Goal: Task Accomplishment & Management: Manage account settings

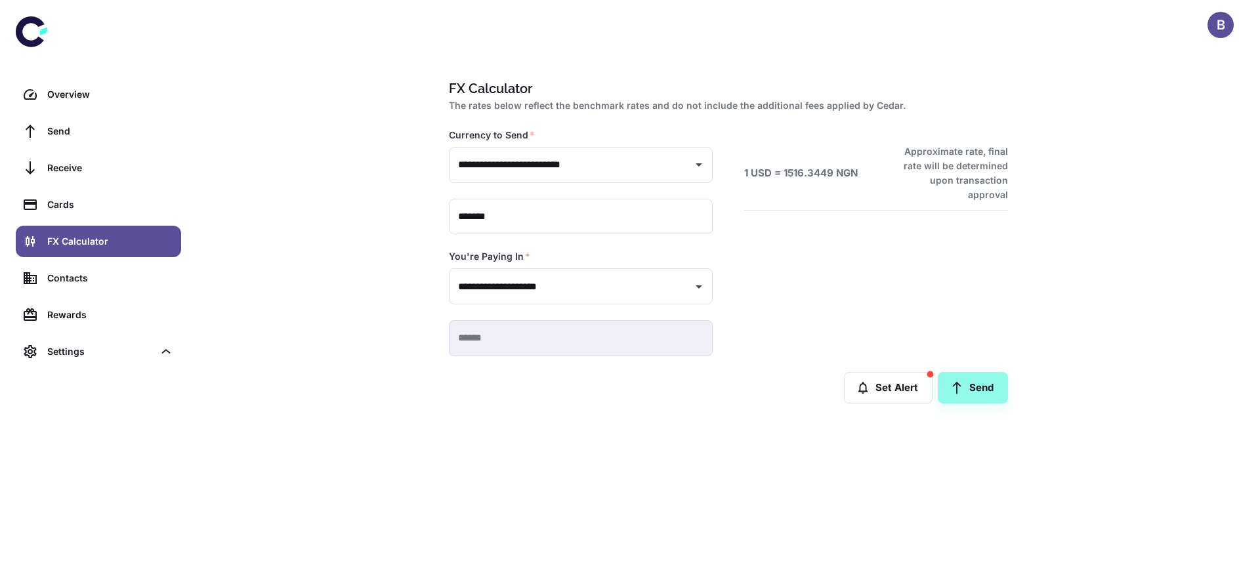
type input "**********"
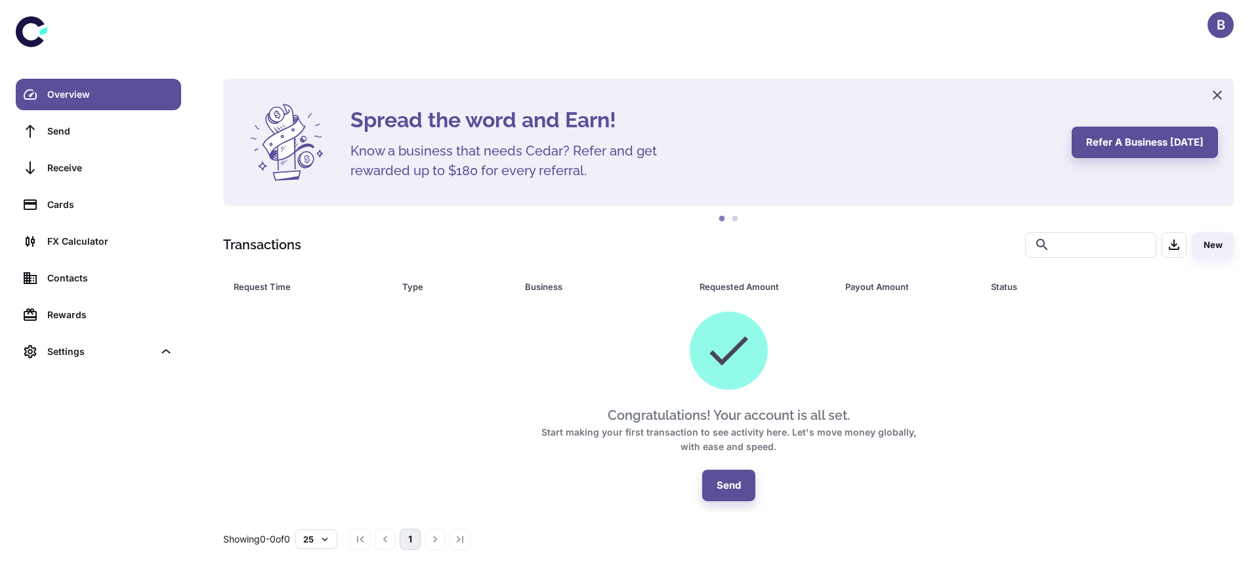
click at [1228, 25] on div "B" at bounding box center [1220, 25] width 26 height 26
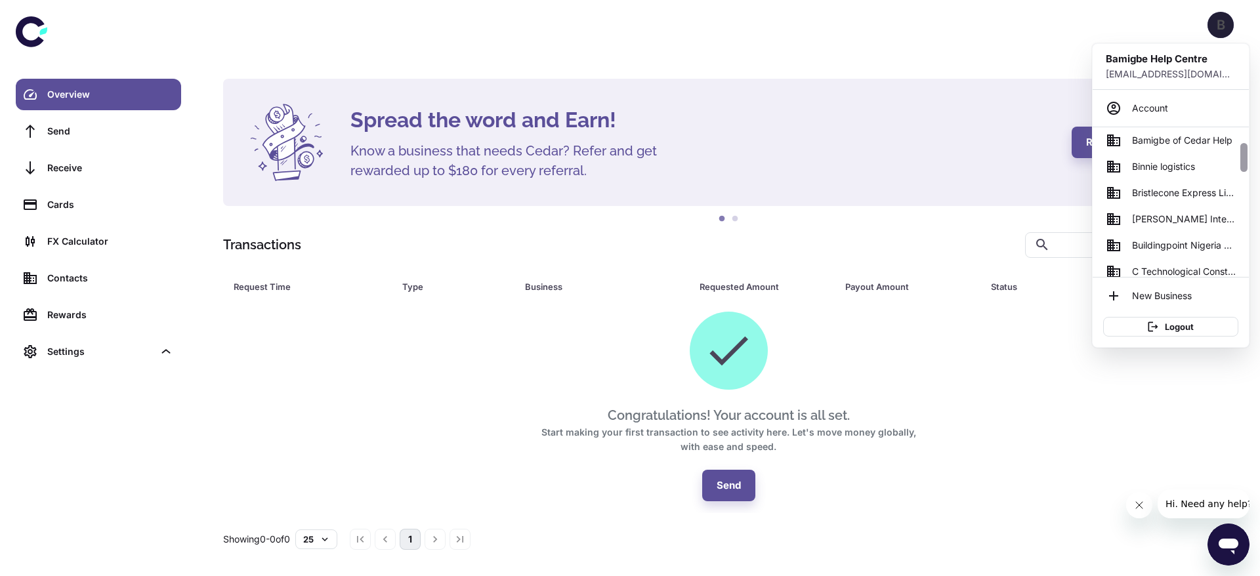
click at [1246, 170] on div at bounding box center [1244, 202] width 10 height 150
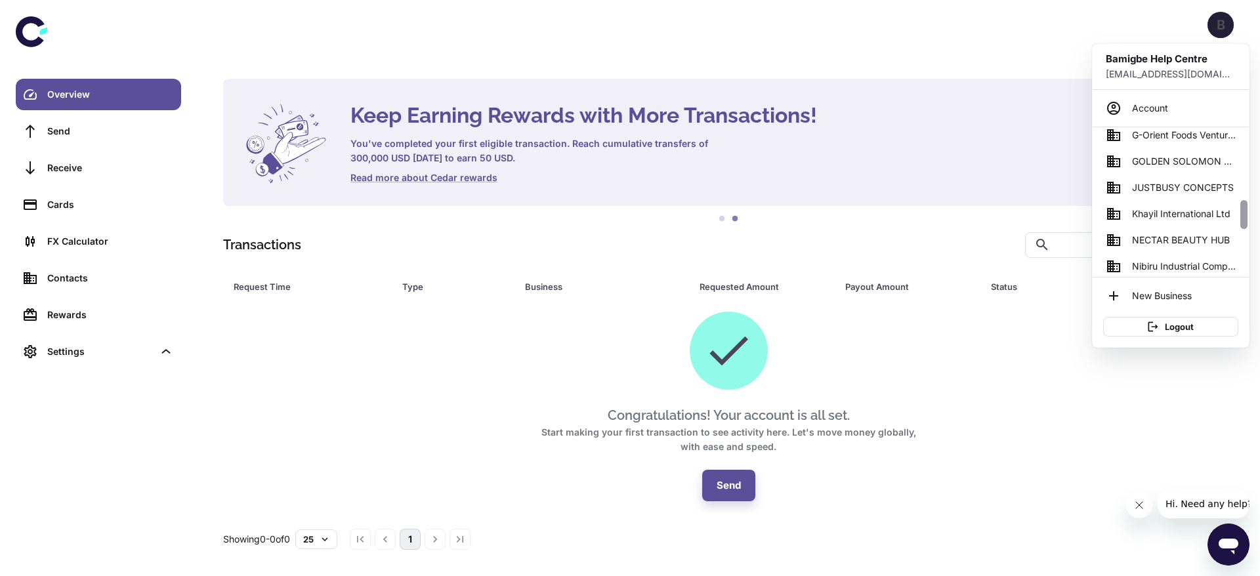
scroll to position [456, 0]
drag, startPoint x: 1246, startPoint y: 170, endPoint x: 1253, endPoint y: 271, distance: 101.3
click at [1253, 271] on div "Bamigbe Help Centre [EMAIL_ADDRESS][DOMAIN_NAME] Account AERIX SAFETY LIMITED A…" at bounding box center [630, 288] width 1260 height 576
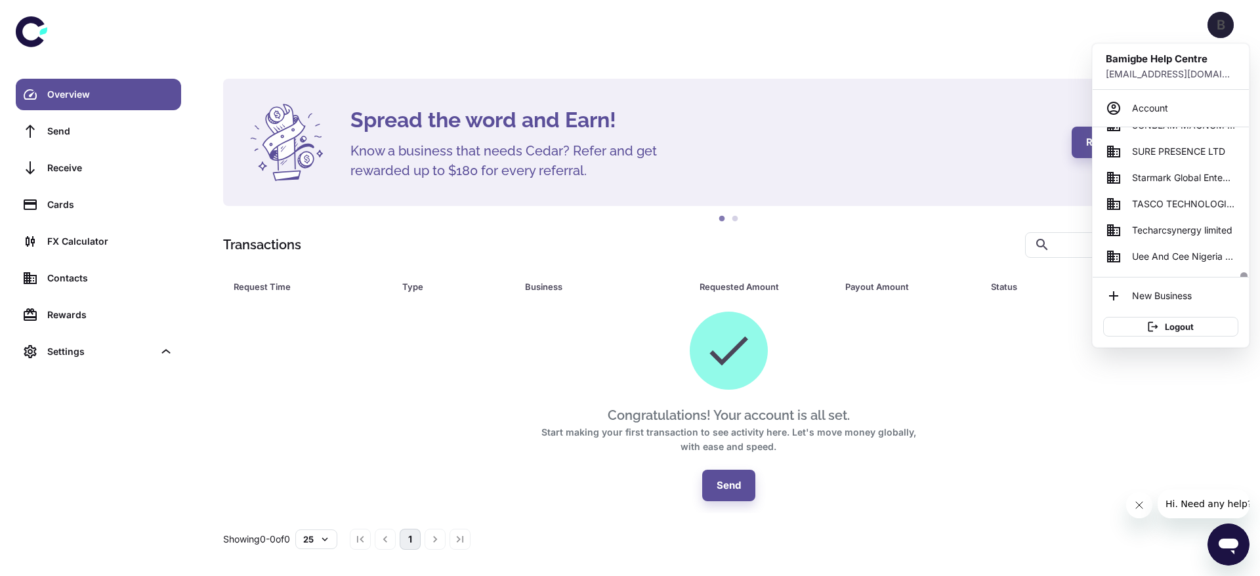
scroll to position [622, 0]
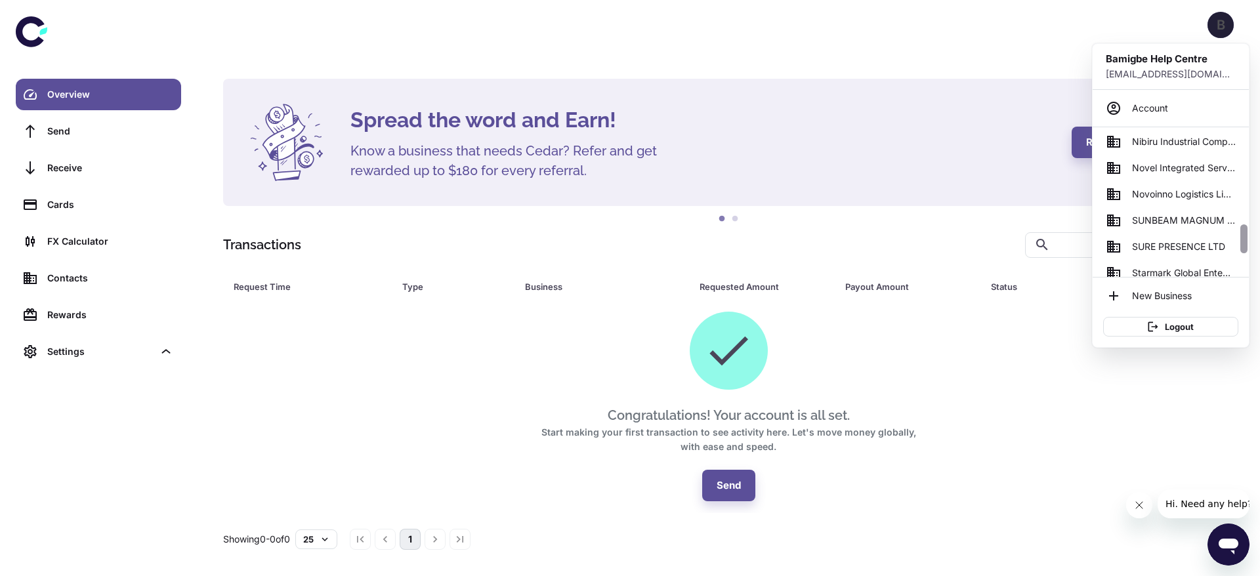
drag, startPoint x: 1246, startPoint y: 244, endPoint x: 1230, endPoint y: 225, distance: 24.3
click at [1230, 225] on div "AERIX SAFETY LIMITED Adebisi Foods Ventures Bamadek International Company Niger…" at bounding box center [1171, 202] width 156 height 150
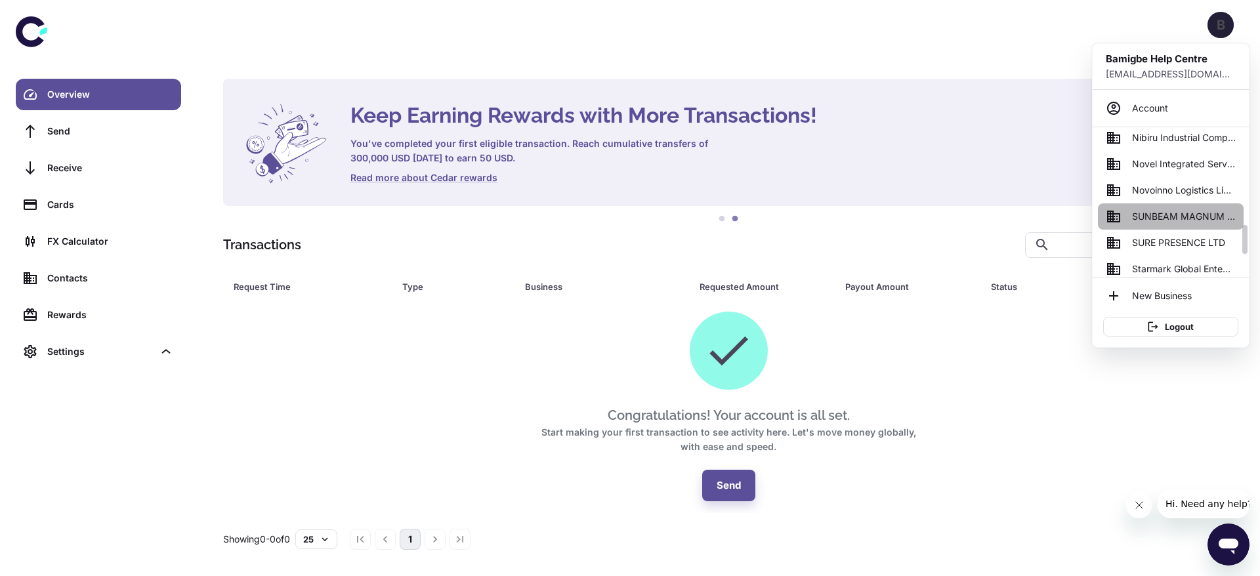
click at [1190, 216] on span "SUNBEAM MAGNUM ENTERPRISES" at bounding box center [1184, 216] width 104 height 14
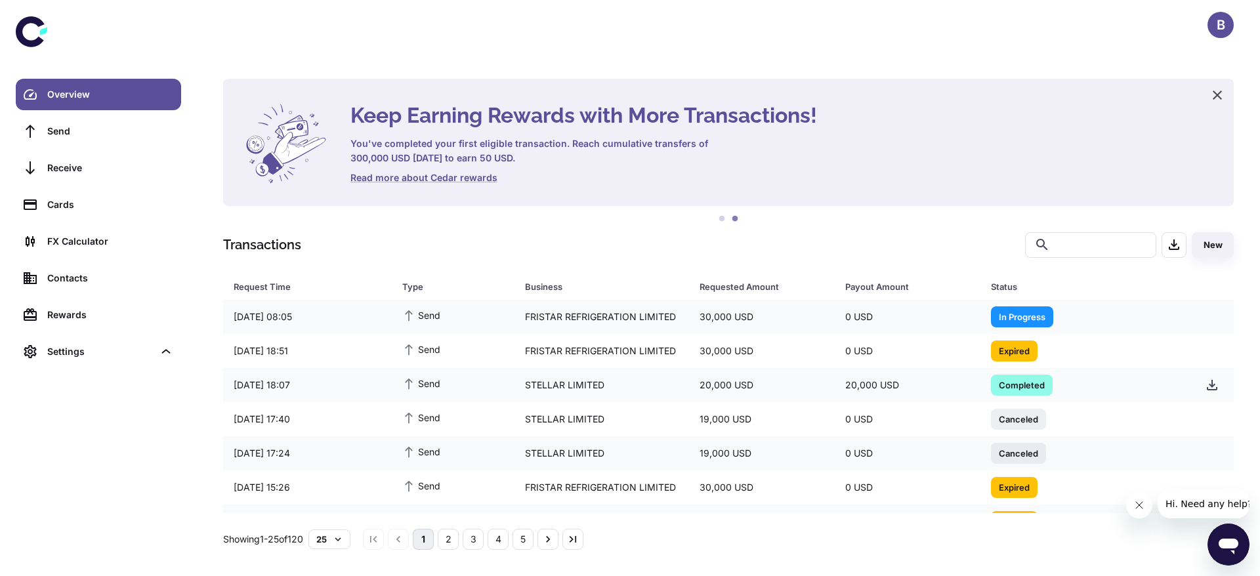
click at [787, 120] on h4 "Keep Earning Rewards with More Transactions!" at bounding box center [784, 115] width 868 height 31
click at [1054, 126] on h4 "Keep Earning Rewards with More Transactions!" at bounding box center [784, 115] width 868 height 31
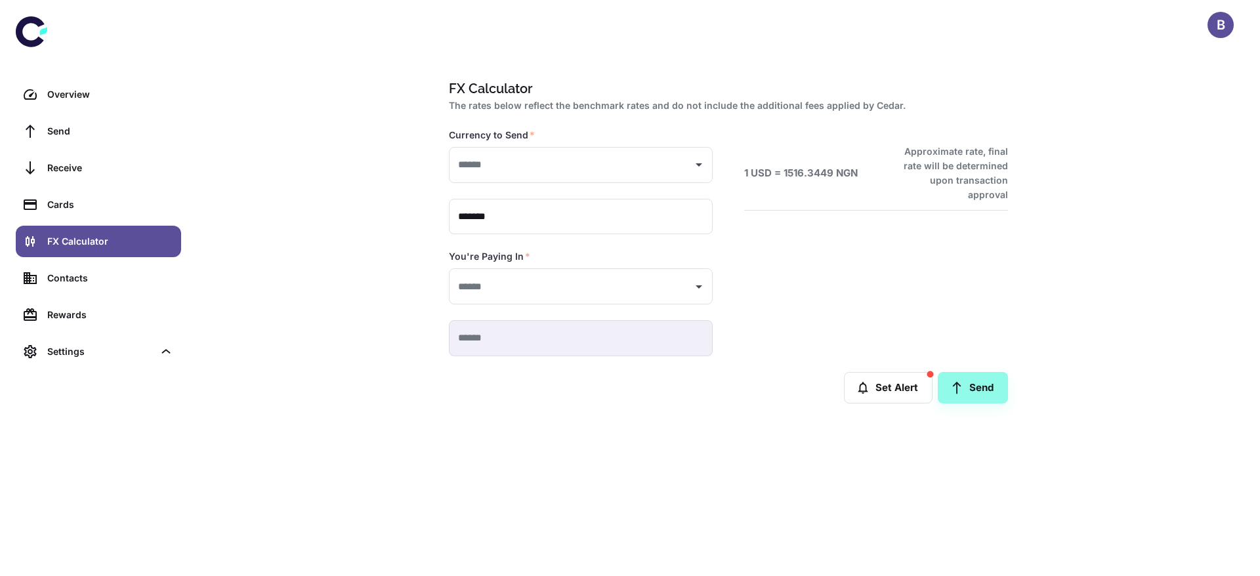
type input "**********"
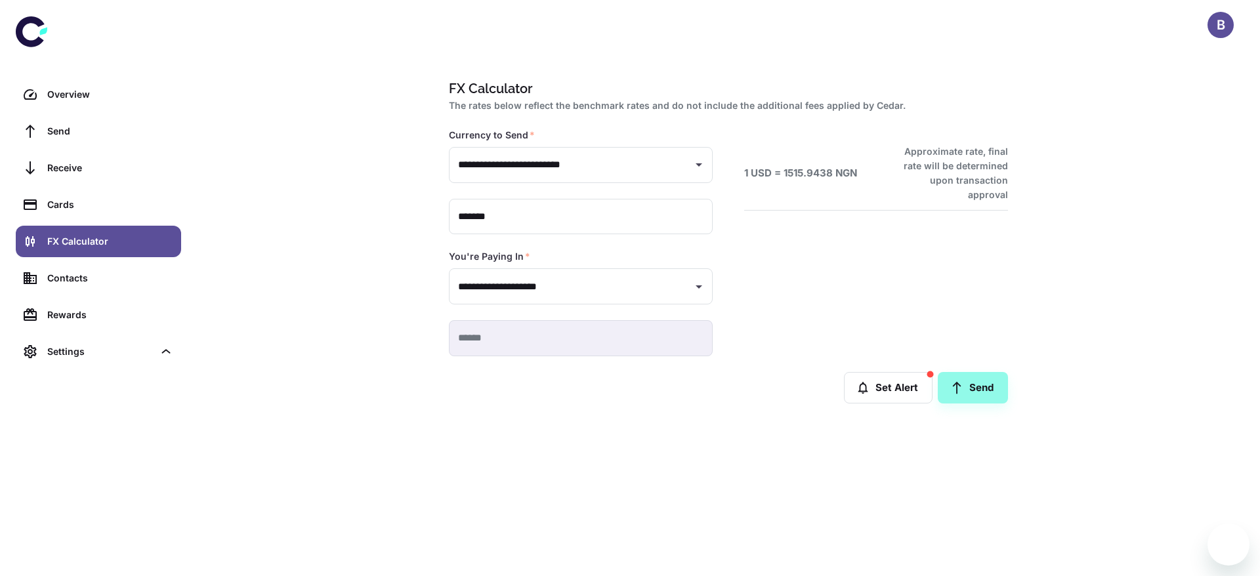
type input "**********"
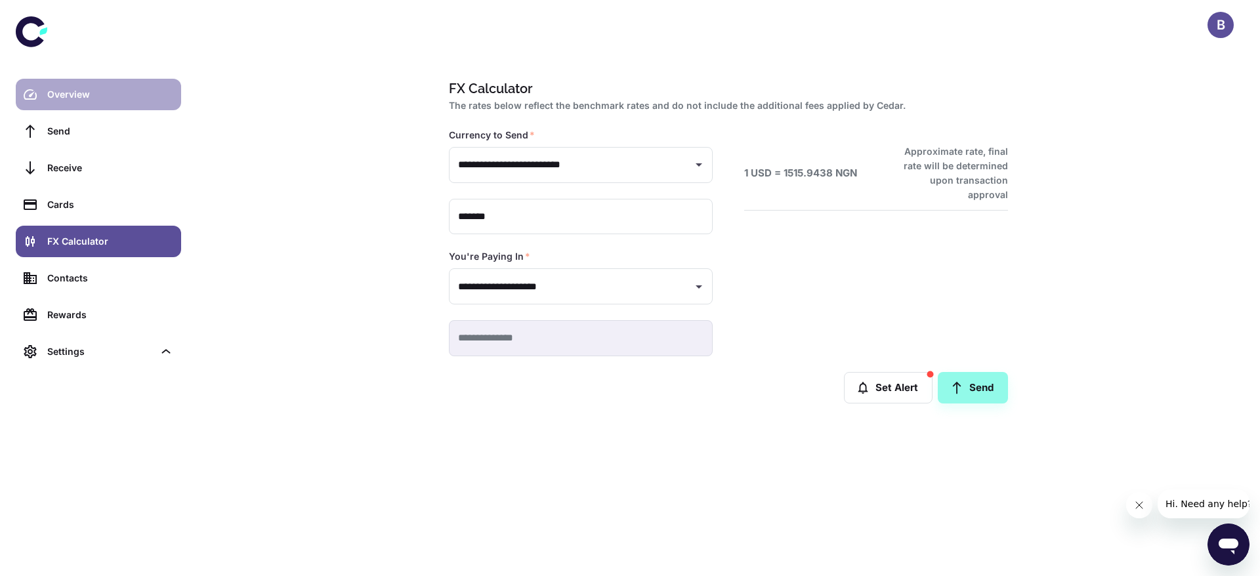
click at [72, 93] on div "Overview" at bounding box center [110, 94] width 126 height 14
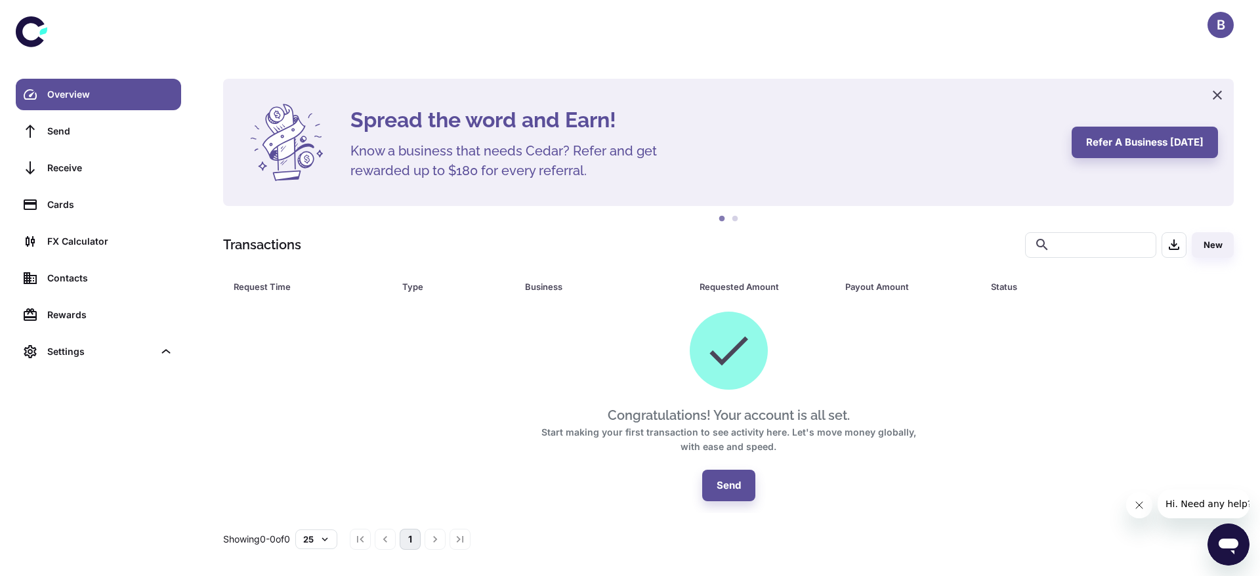
click at [26, 22] on icon at bounding box center [30, 31] width 29 height 31
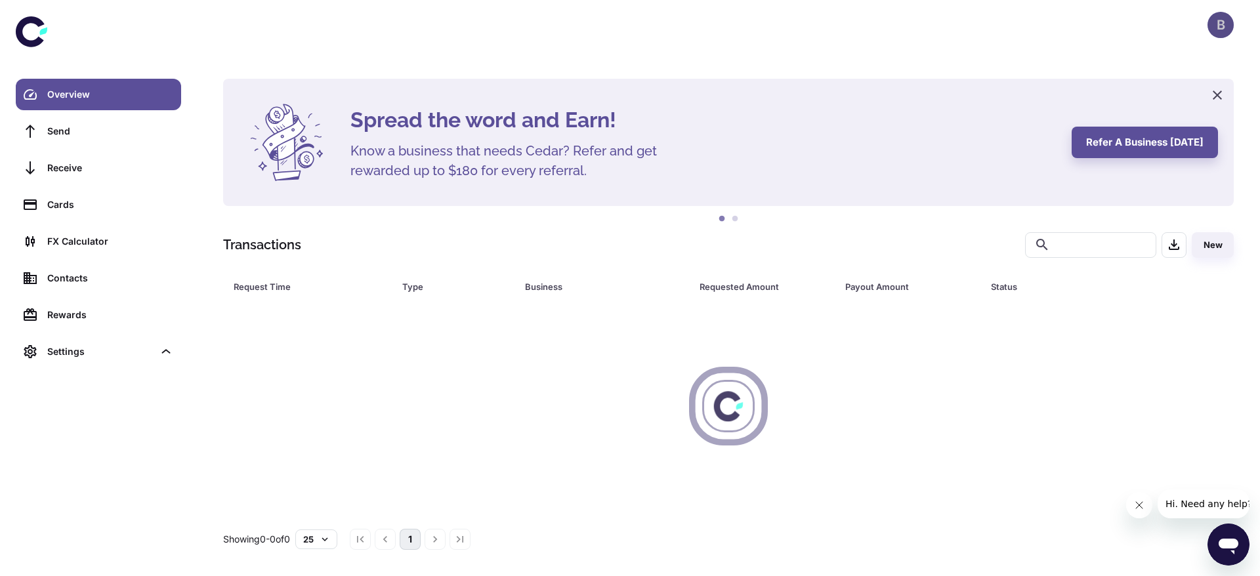
click at [1224, 22] on div "B" at bounding box center [1220, 25] width 26 height 26
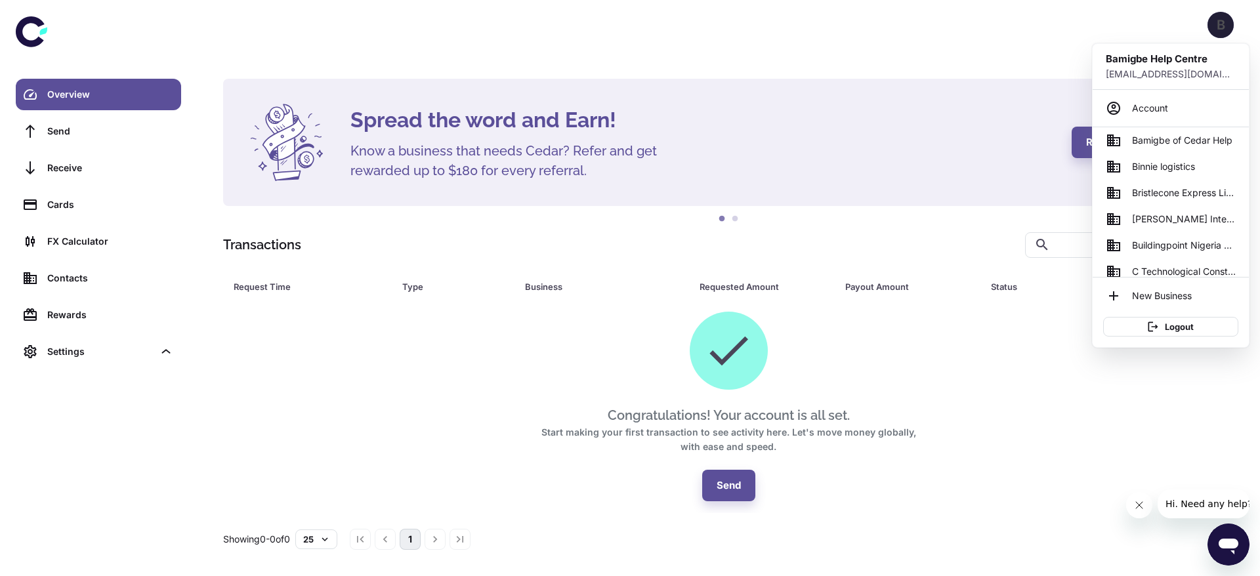
click at [1242, 127] on div at bounding box center [1244, 85] width 10 height 84
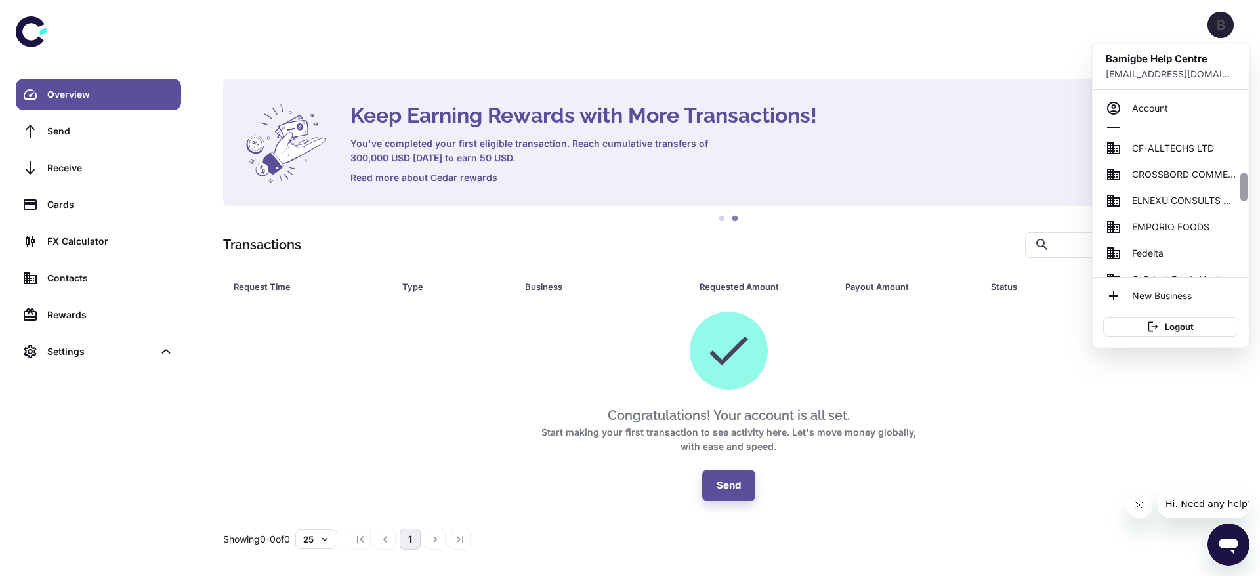
click at [1244, 193] on div at bounding box center [1244, 202] width 10 height 150
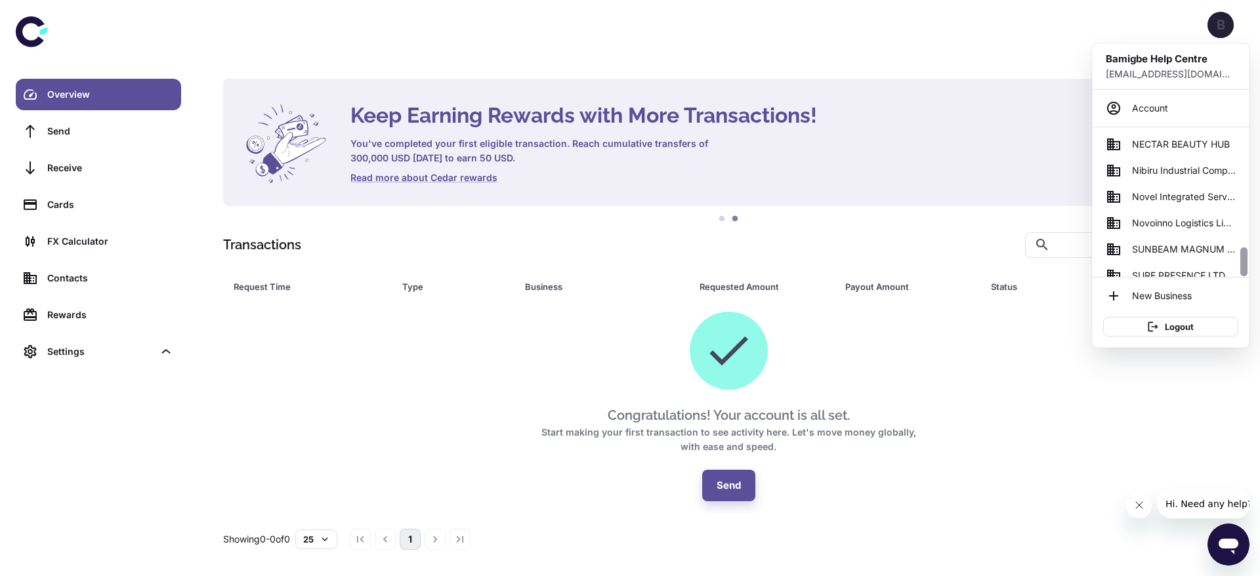
scroll to position [504, 0]
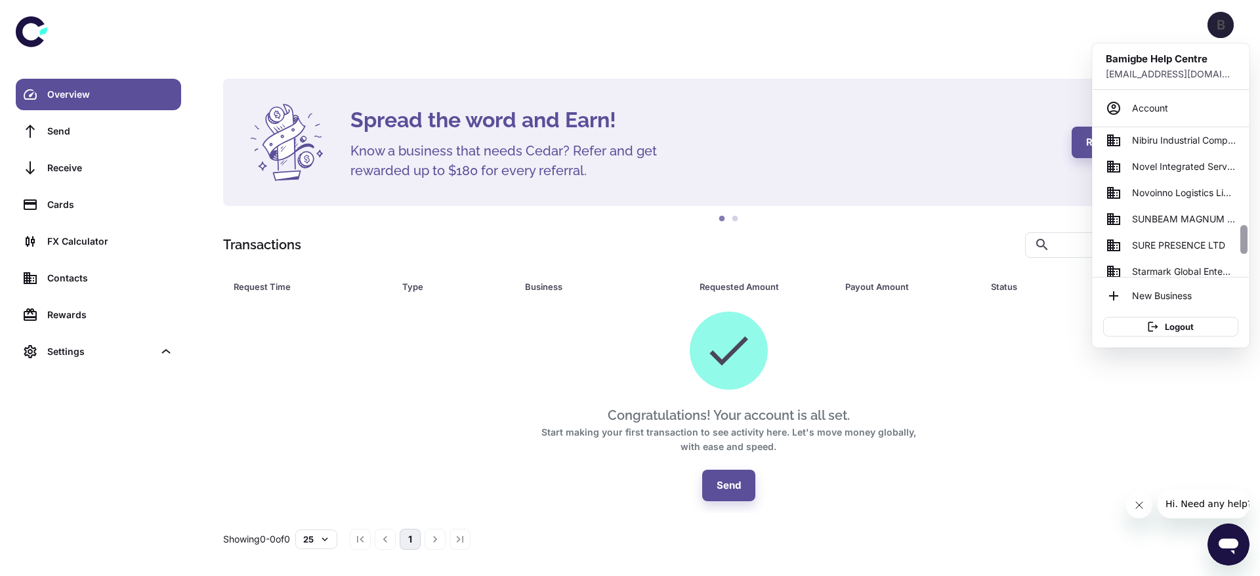
drag, startPoint x: 1244, startPoint y: 193, endPoint x: 1239, endPoint y: 245, distance: 52.7
click at [1239, 245] on div at bounding box center [1244, 202] width 10 height 150
click at [1173, 216] on span "SUNBEAM MAGNUM ENTERPRISES" at bounding box center [1184, 219] width 104 height 14
